Goal: Transaction & Acquisition: Subscribe to service/newsletter

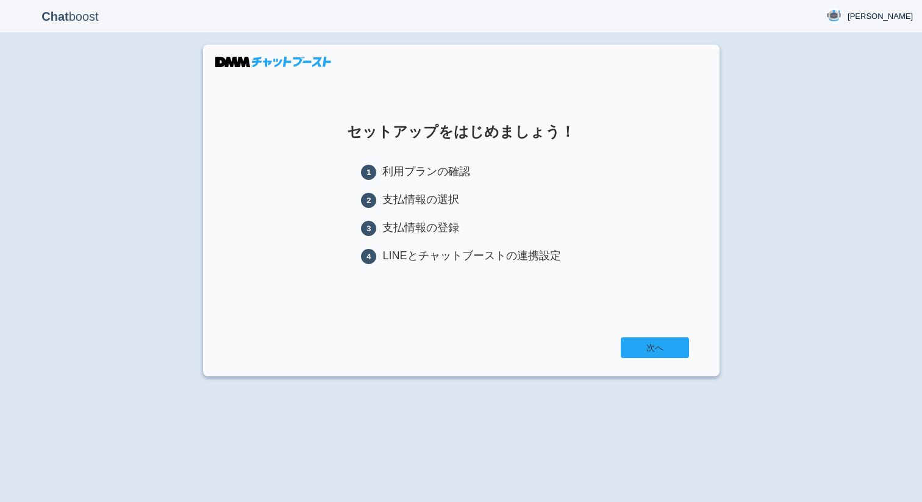
click at [653, 352] on link "次へ" at bounding box center [654, 347] width 68 height 21
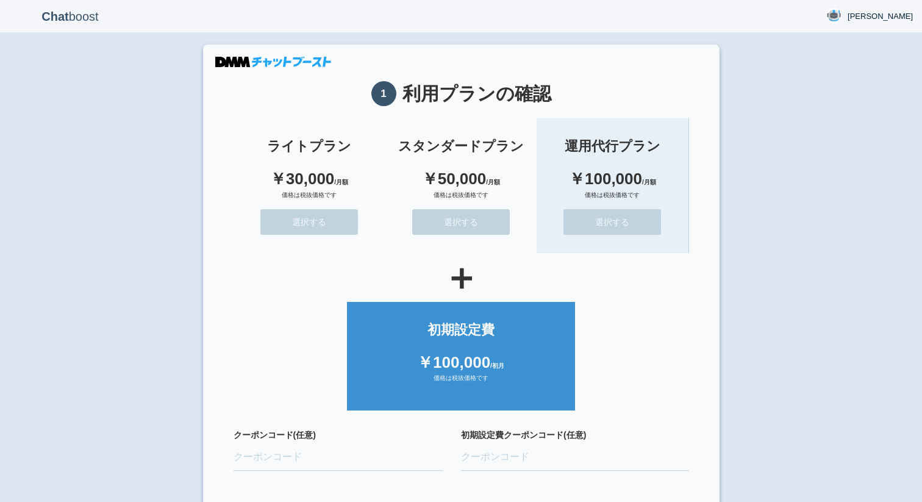
click at [586, 226] on button "選択する" at bounding box center [612, 222] width 98 height 26
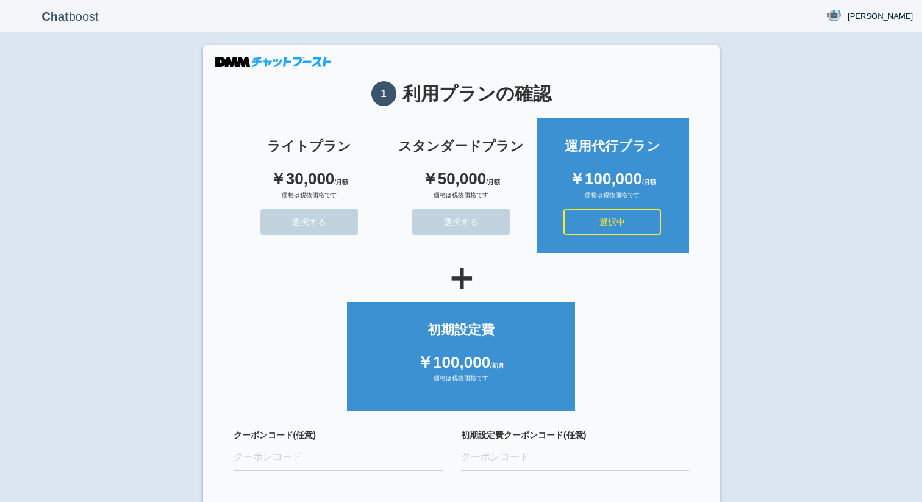
scroll to position [46, 0]
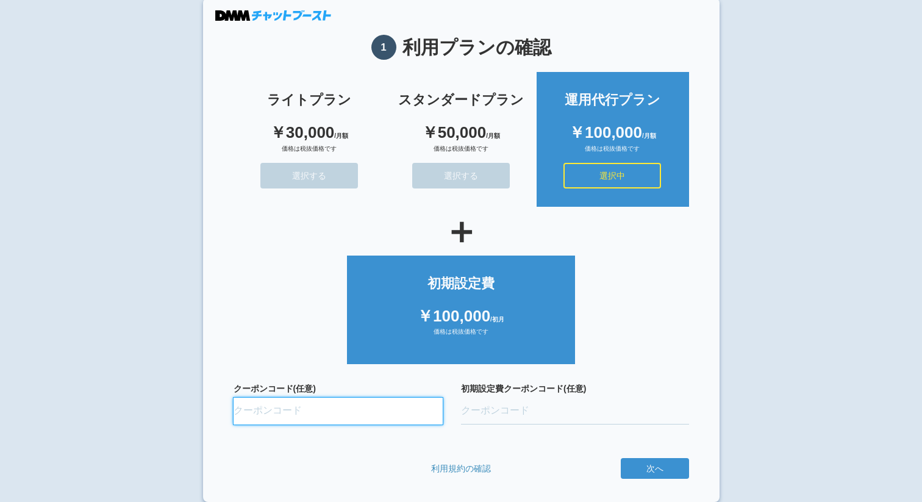
click at [308, 413] on input "クーポンコード(任意)" at bounding box center [338, 410] width 210 height 27
paste input "ifENW5rd"
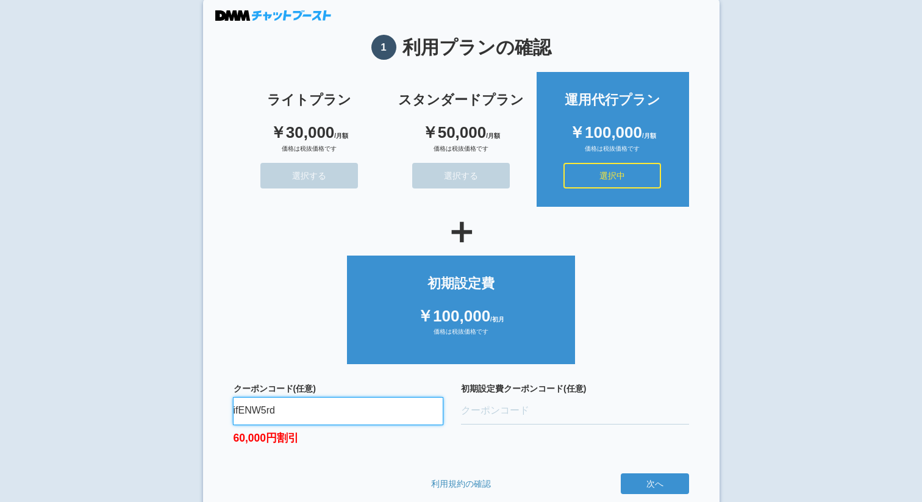
type input "ifENW5rd"
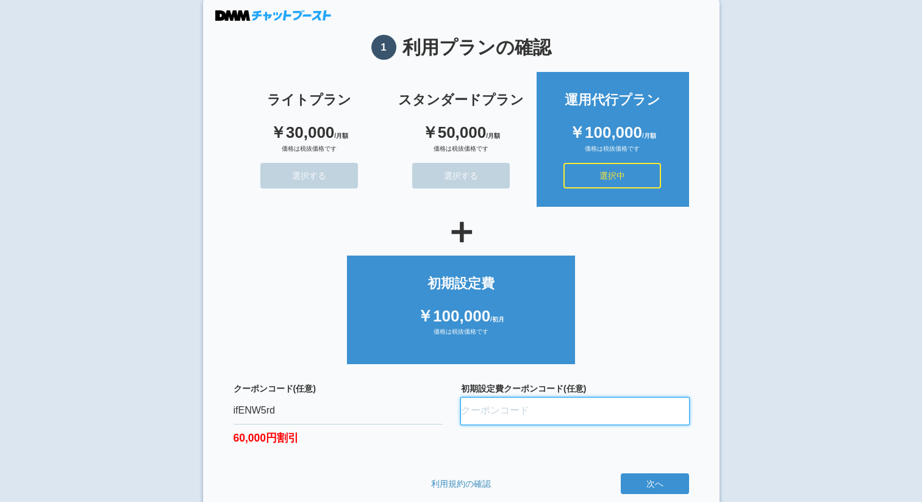
click at [475, 415] on input "初期設定費クーポンコード(任意)" at bounding box center [575, 410] width 228 height 27
paste input "oQ9fvfbL"
type input "oQ9fvfbL"
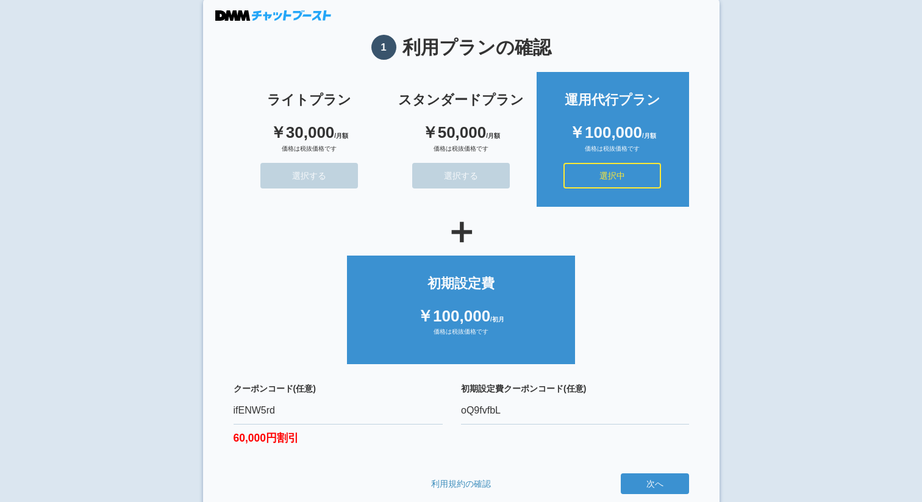
click at [592, 431] on div "初期設定費クーポンコード(任意) oQ9fvfbL" at bounding box center [575, 421] width 228 height 79
click at [694, 376] on section "1 利用プランの確認 ライトプラン ￥30,000 /月額 価格は税抜価格です 選択する スタンダードプラン ￥50,000 /月額 価格は税抜価格です 選択…" at bounding box center [461, 257] width 516 height 519
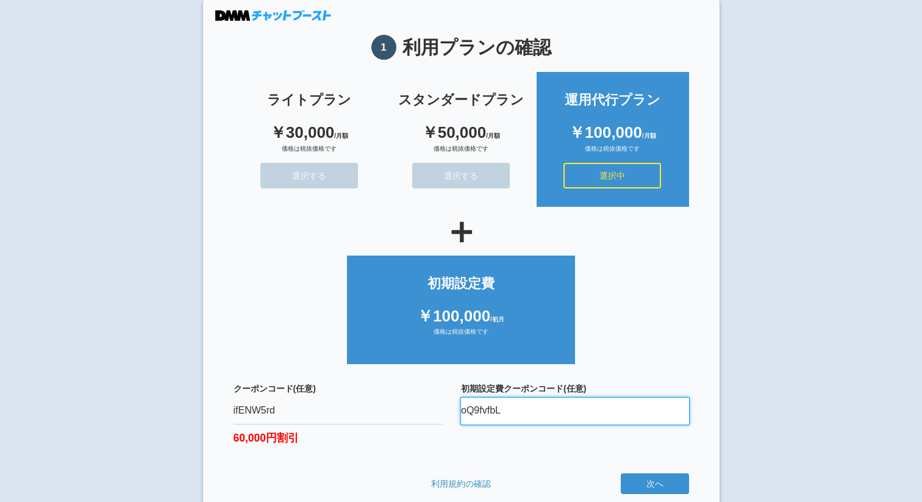
click at [622, 414] on input "oQ9fvfbL" at bounding box center [575, 410] width 228 height 27
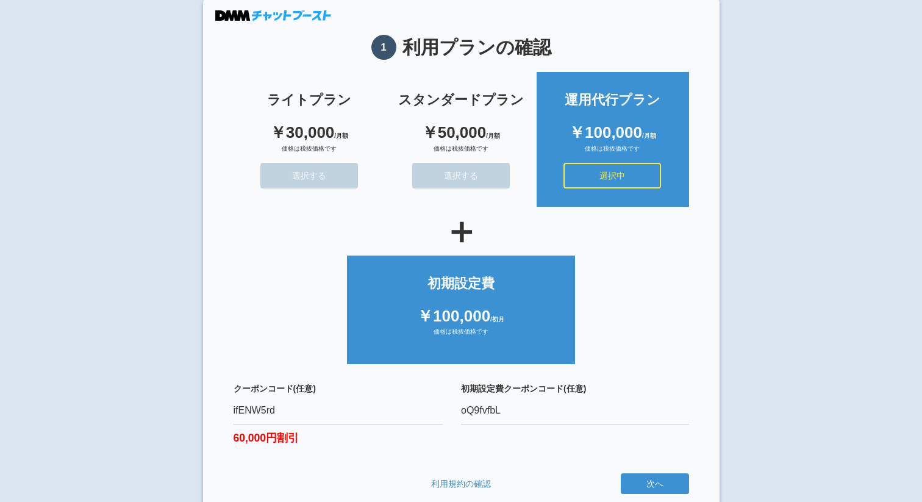
click at [598, 435] on div "初期設定費クーポンコード(任意) oQ9fvfbL" at bounding box center [575, 421] width 228 height 79
click at [503, 348] on li "初期設定費 ￥100,000 /初月 価格は税抜価格です" at bounding box center [460, 309] width 227 height 109
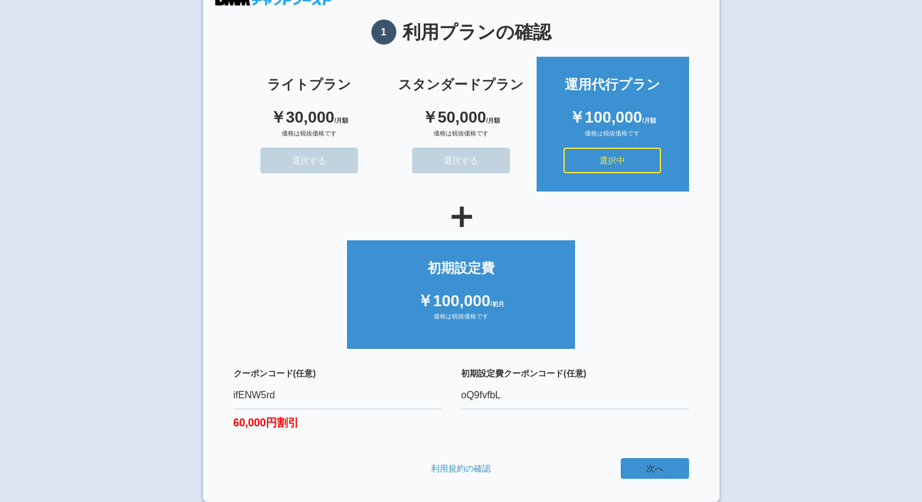
click at [647, 461] on button "次へ" at bounding box center [654, 468] width 68 height 21
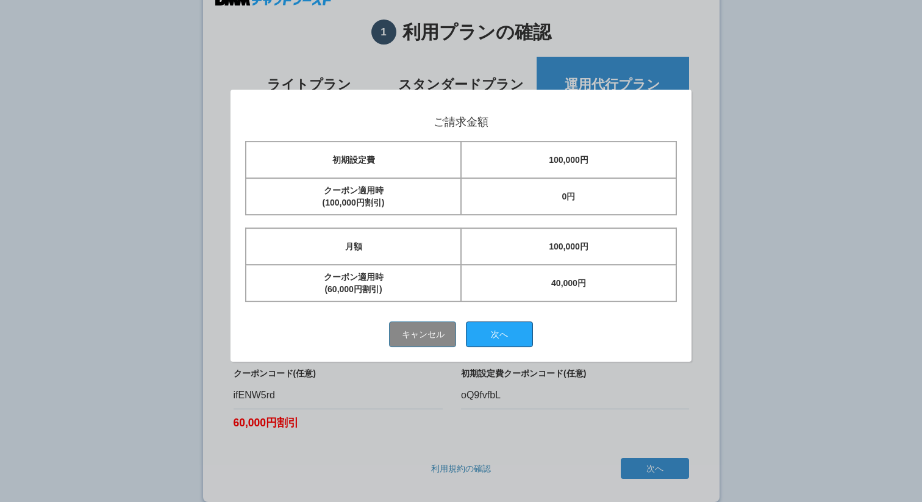
click at [510, 329] on button "次へ" at bounding box center [499, 334] width 67 height 26
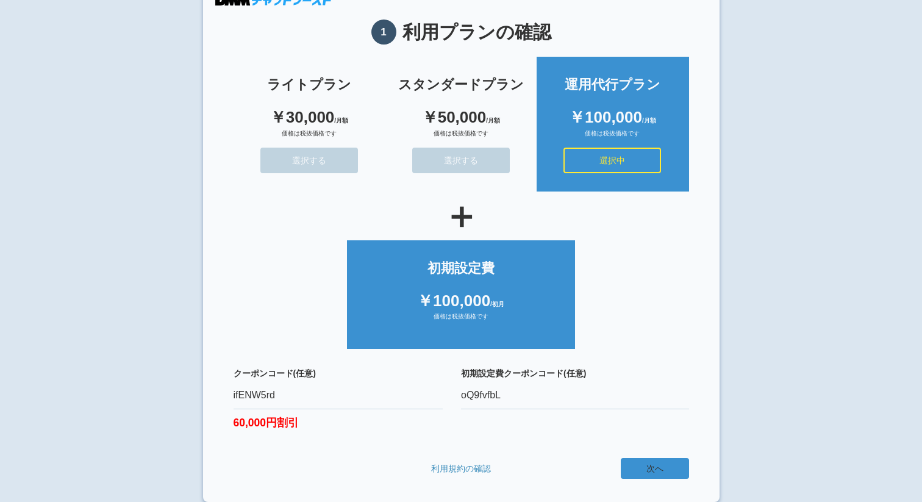
click at [658, 469] on button "次へ" at bounding box center [654, 468] width 68 height 21
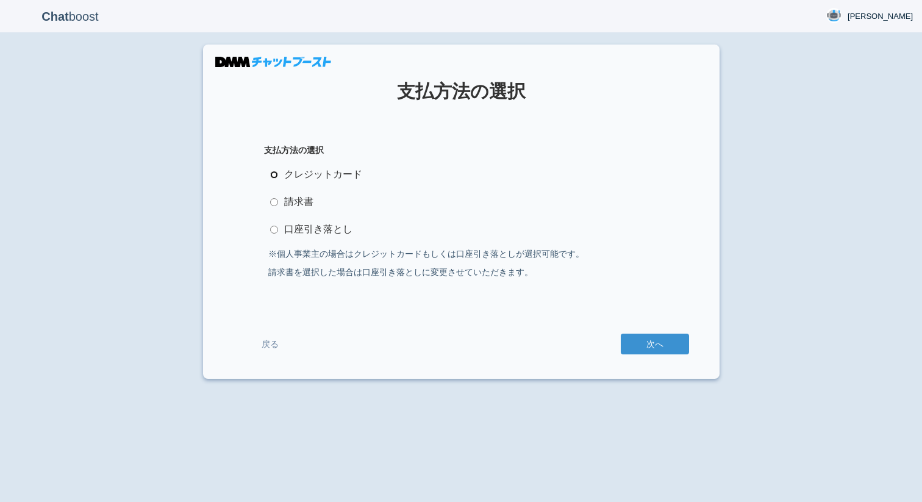
click at [274, 178] on input "クレジットカード" at bounding box center [274, 175] width 8 height 8
radio input "true"
click at [644, 347] on button "次へ" at bounding box center [654, 343] width 68 height 21
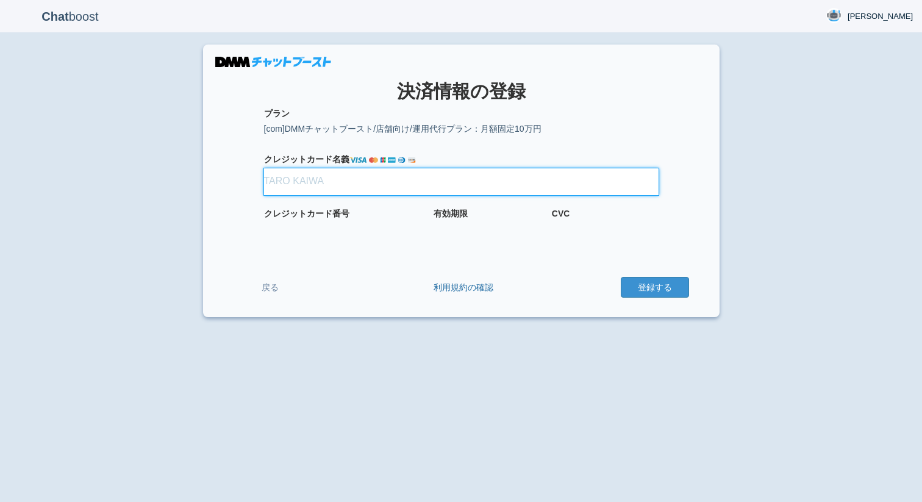
click at [329, 176] on input "クレジット カード名義" at bounding box center [461, 181] width 394 height 27
type input "[PERSON_NAME]"
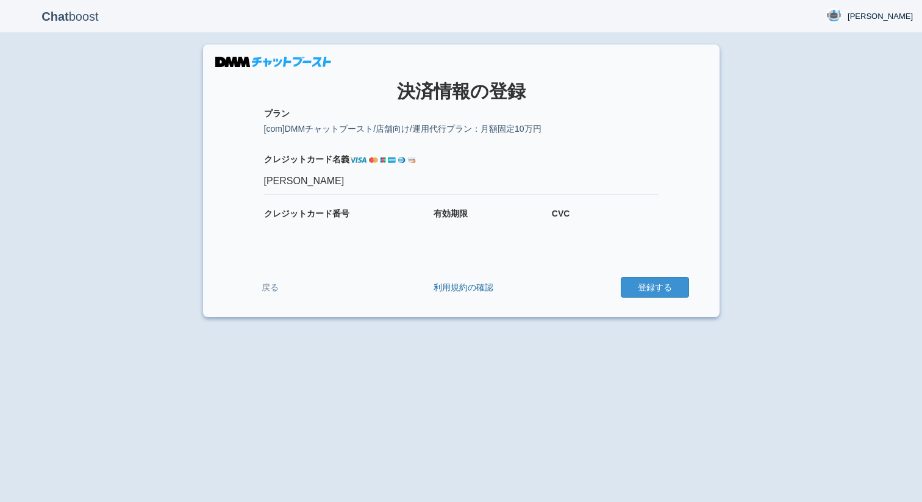
click at [453, 233] on iframe at bounding box center [454, 227] width 43 height 11
click at [761, 170] on div "Chat boost 長崎　琢馬 長崎　琢馬 Member since admin 2025-06-25 18:24:08 ログアウト × 決済情報の登録 プ…" at bounding box center [461, 251] width 922 height 502
click at [663, 292] on button "登録する" at bounding box center [654, 287] width 68 height 21
click at [268, 286] on link "戻る" at bounding box center [269, 287] width 73 height 23
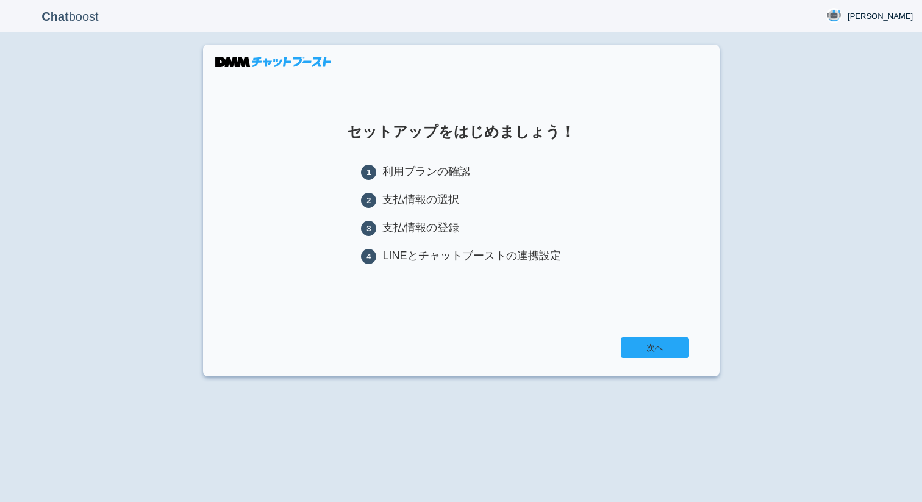
click at [634, 341] on link "次へ" at bounding box center [654, 347] width 68 height 21
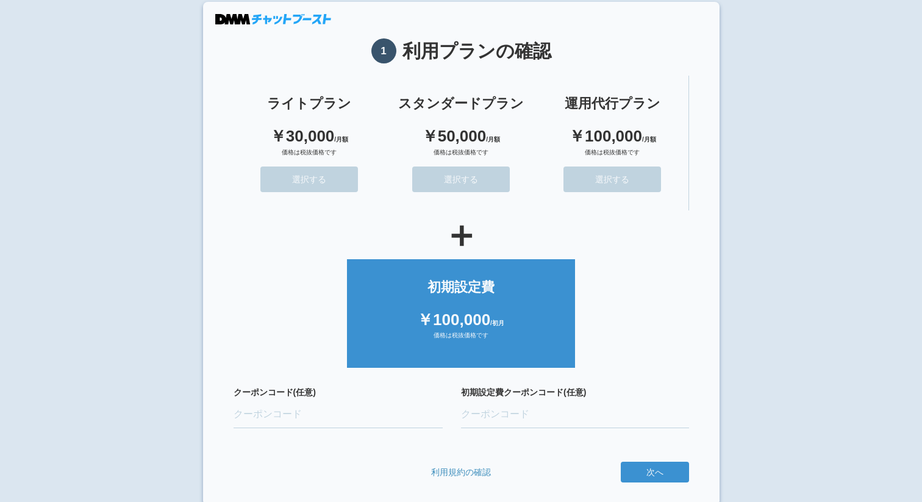
scroll to position [46, 0]
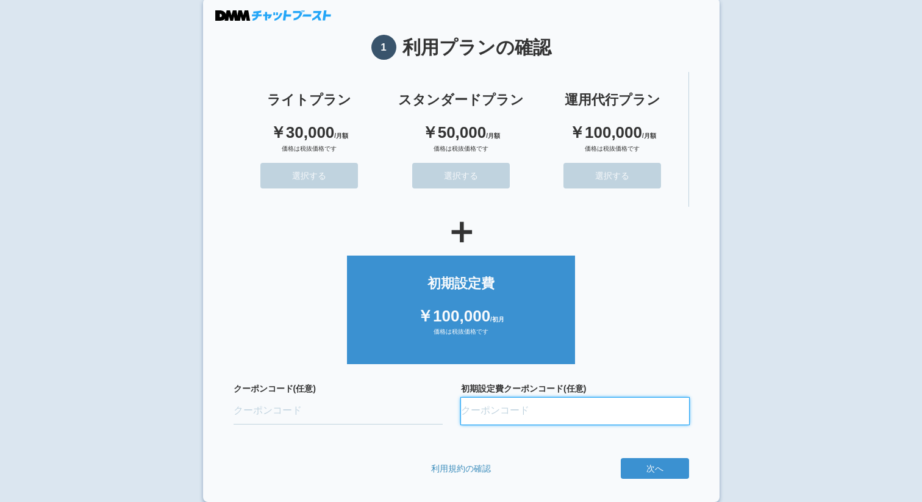
click at [576, 419] on input "初期設定費クーポンコード(任意)" at bounding box center [575, 410] width 228 height 27
paste input "oQ9fvfbL"
type input "oQ9fvfbL"
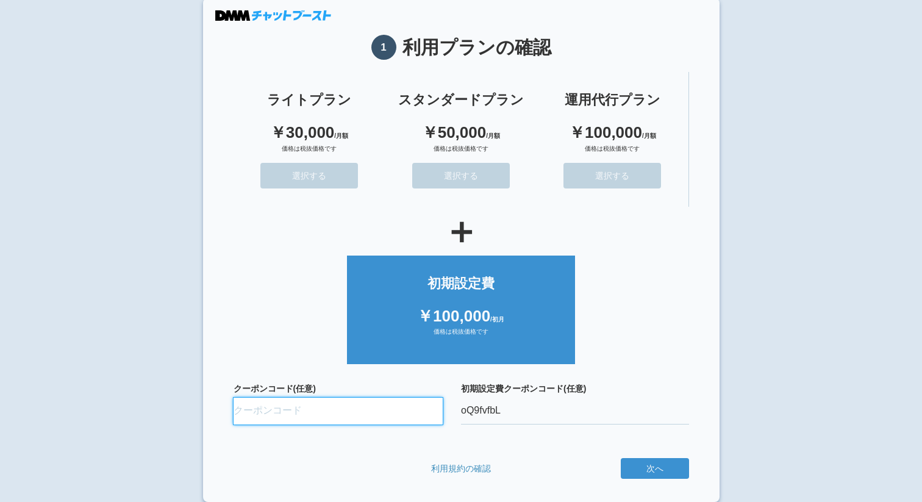
click at [282, 414] on input "クーポンコード(任意)" at bounding box center [338, 410] width 210 height 27
paste input "ifENW5rd"
type input "ifENW5rd"
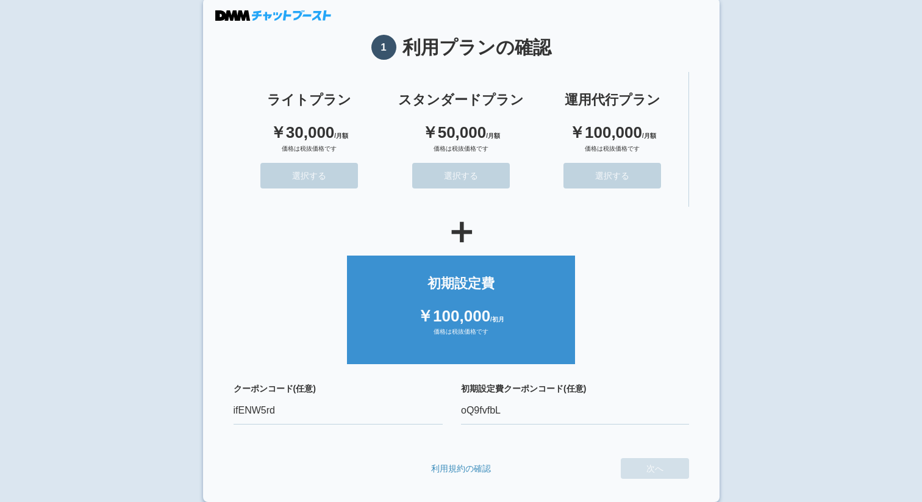
click at [317, 454] on form "ライトプラン ￥30,000 /月額 価格は税抜価格です 選択する スタンダードプラン ￥50,000 /月額 価格は税抜価格です 選択する 運用代行プラン …" at bounding box center [460, 275] width 455 height 418
click at [346, 446] on form "ライトプラン ￥30,000 /月額 価格は税抜価格です 選択する スタンダードプラン ￥50,000 /月額 価格は税抜価格です 選択する 運用代行プラン …" at bounding box center [460, 275] width 455 height 418
click at [640, 474] on button "次へ" at bounding box center [654, 483] width 68 height 21
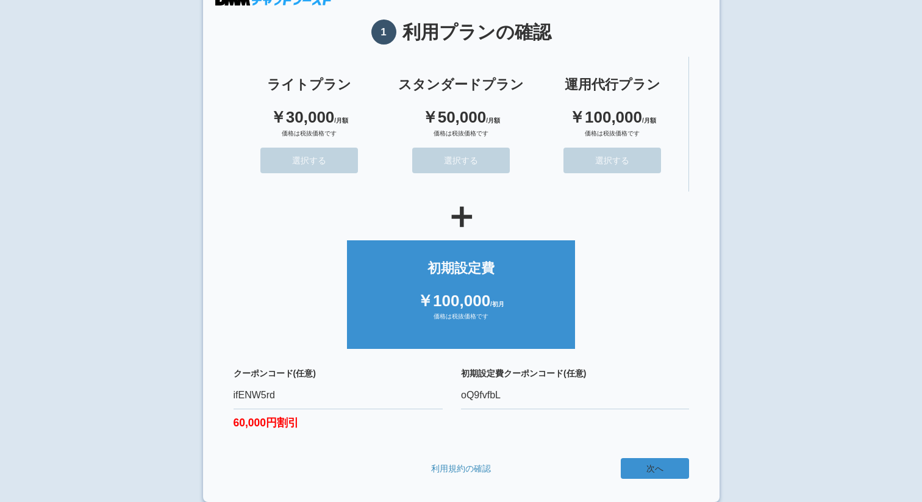
click at [655, 472] on button "次へ" at bounding box center [654, 468] width 68 height 21
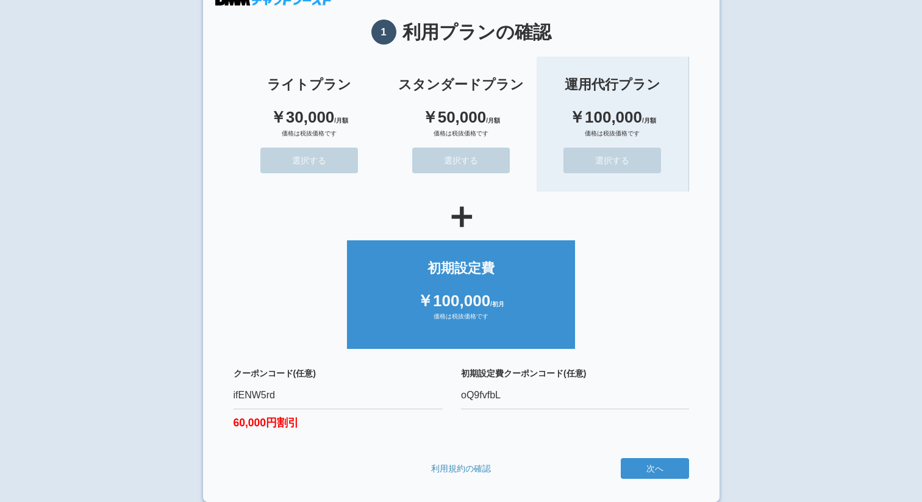
click at [614, 133] on div "価格は税抜価格です" at bounding box center [612, 138] width 127 height 18
click at [639, 158] on button "選択する" at bounding box center [612, 161] width 98 height 26
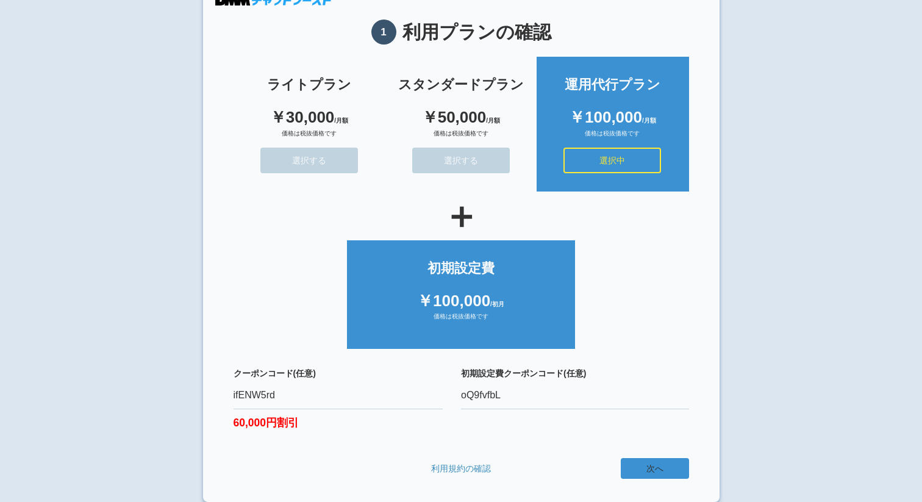
click at [657, 471] on button "次へ" at bounding box center [654, 468] width 68 height 21
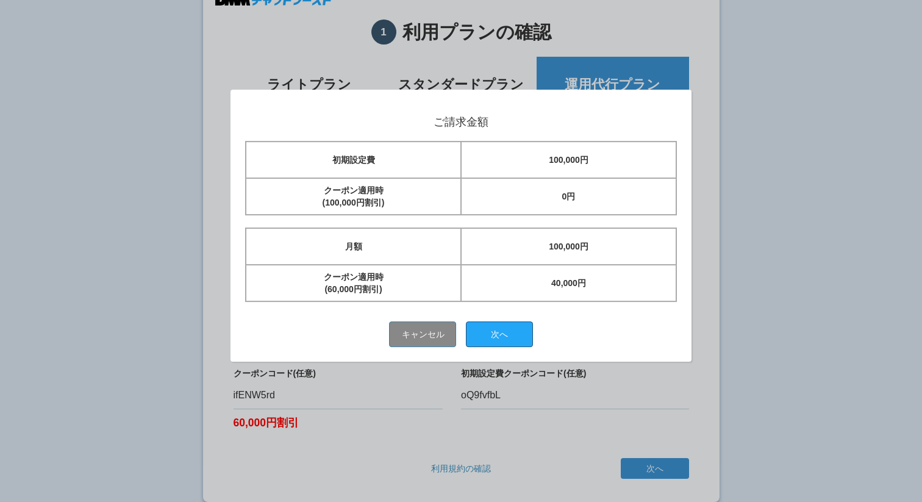
click at [497, 334] on button "次へ" at bounding box center [499, 334] width 67 height 26
